Goal: Navigation & Orientation: Find specific page/section

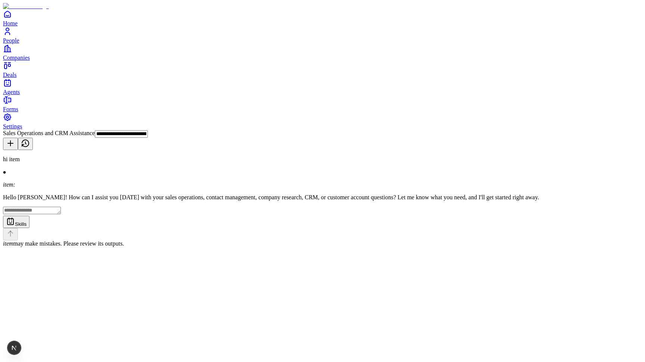
click at [19, 44] on span "People" at bounding box center [11, 40] width 16 height 6
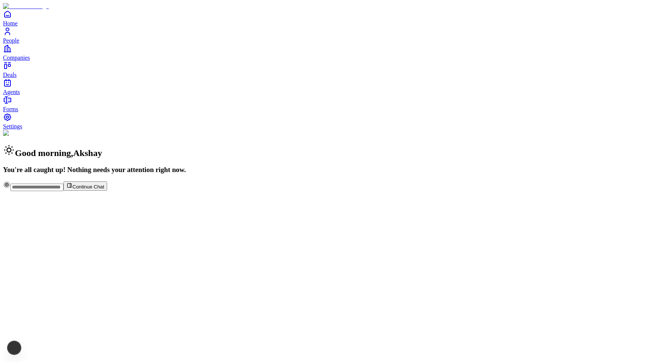
click at [36, 61] on link "Companies" at bounding box center [322, 52] width 639 height 17
click at [30, 61] on span "Companies" at bounding box center [16, 57] width 27 height 6
